Goal: Use online tool/utility

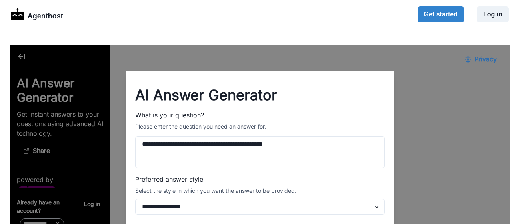
scroll to position [72, 0]
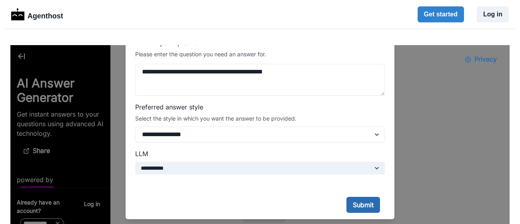
type textarea "**********"
click at [356, 203] on button "Submit" at bounding box center [364, 205] width 34 height 16
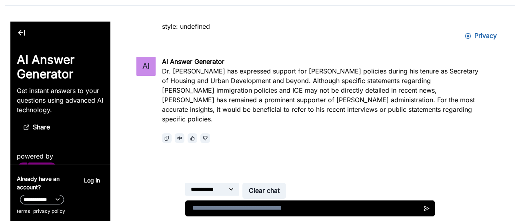
scroll to position [25, 0]
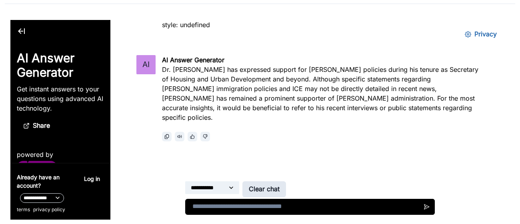
click at [274, 190] on button "Clear chat" at bounding box center [264, 190] width 44 height 16
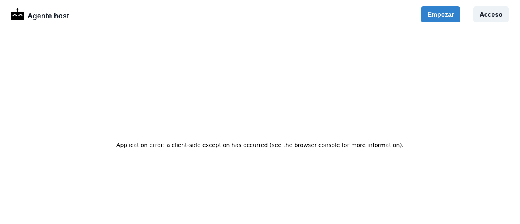
click at [200, 68] on div "Application error: a client-side exception has occurred (see the browser consol…" at bounding box center [259, 145] width 499 height 200
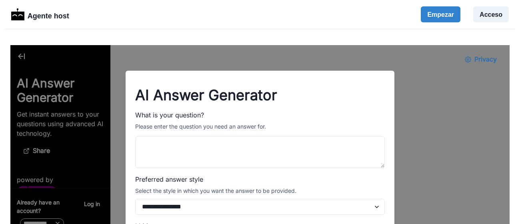
type textarea "**********"
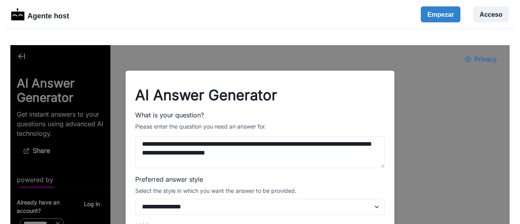
scroll to position [72, 0]
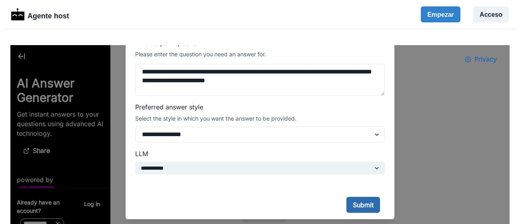
click at [359, 204] on button "Submit" at bounding box center [364, 205] width 34 height 16
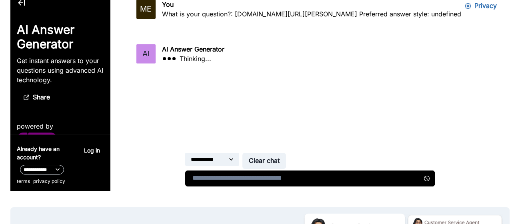
scroll to position [54, 0]
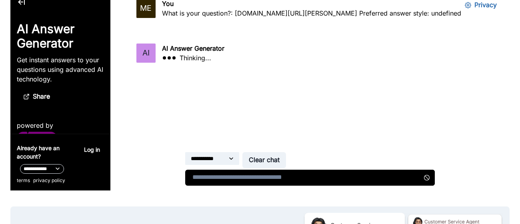
click at [323, 174] on textarea at bounding box center [310, 178] width 250 height 16
